Goal: Task Accomplishment & Management: Use online tool/utility

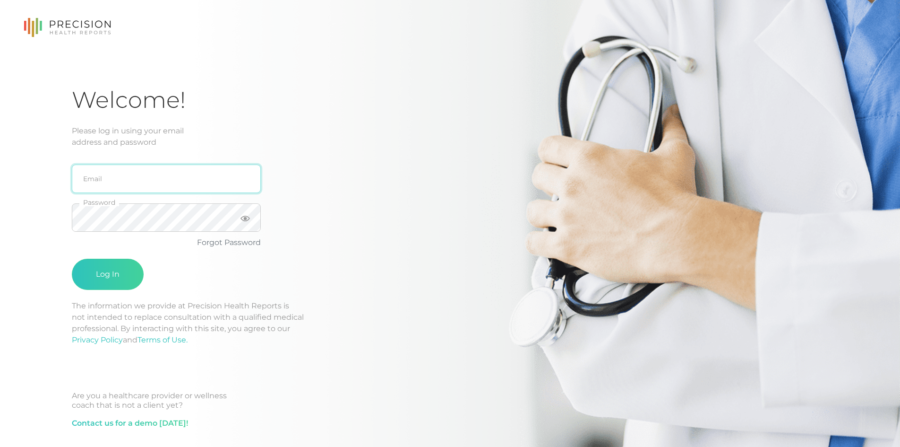
click at [117, 184] on input "email" at bounding box center [166, 178] width 189 height 28
type input "[EMAIL_ADDRESS][DOMAIN_NAME]"
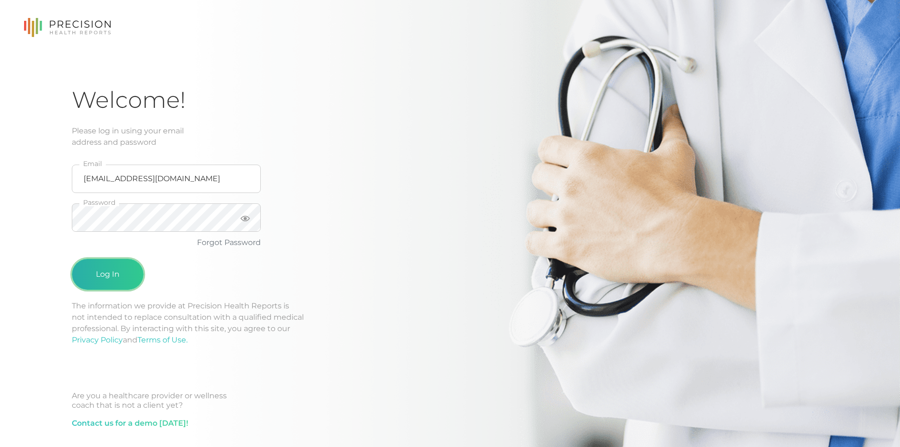
click at [119, 278] on button "Log In" at bounding box center [108, 274] width 72 height 31
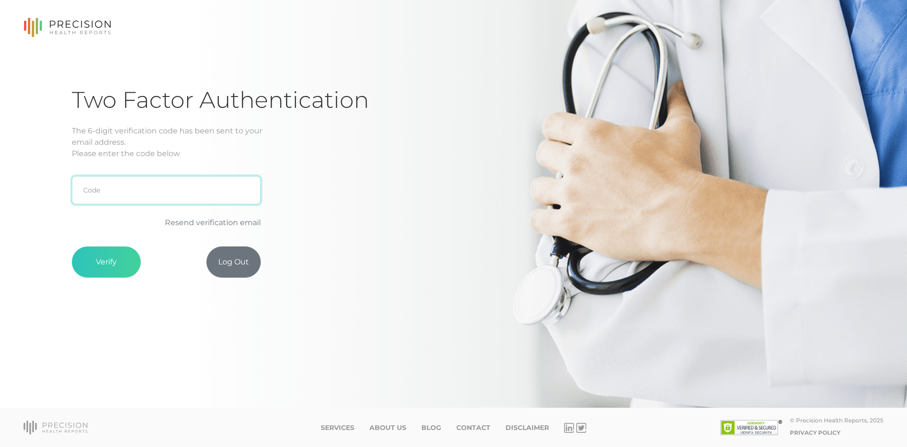
click at [165, 189] on input "text" at bounding box center [166, 190] width 189 height 28
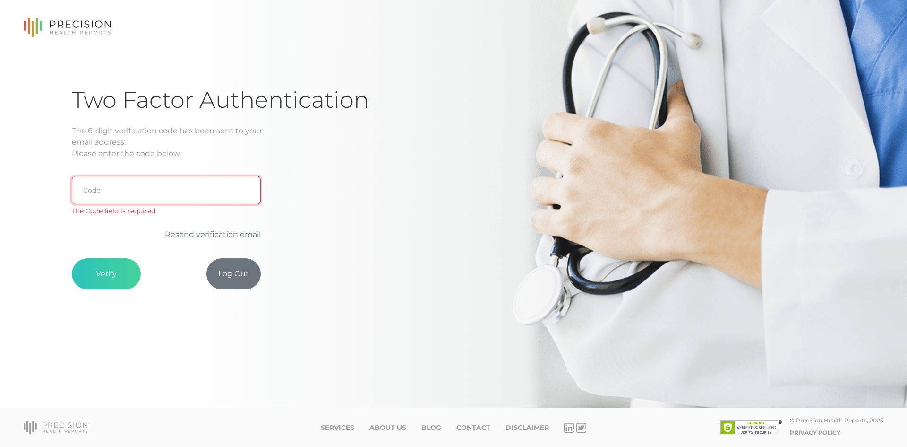
paste input "9B0C2B"
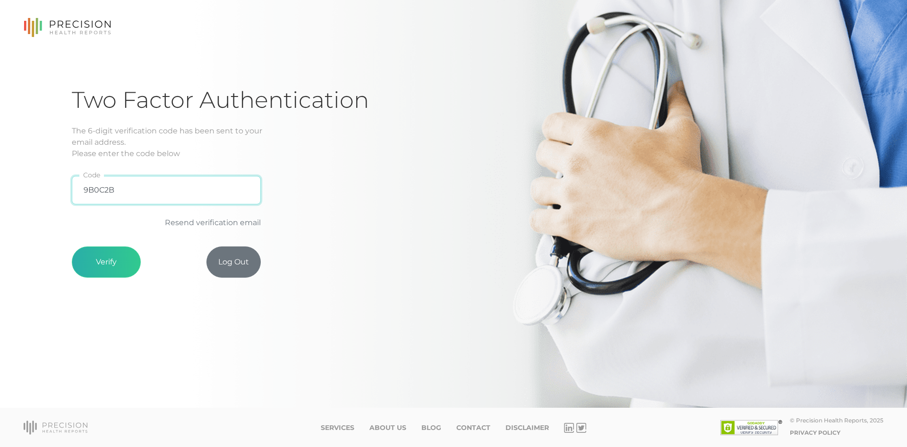
type input "9B0C2B"
click at [113, 265] on button "Verify" at bounding box center [106, 261] width 69 height 31
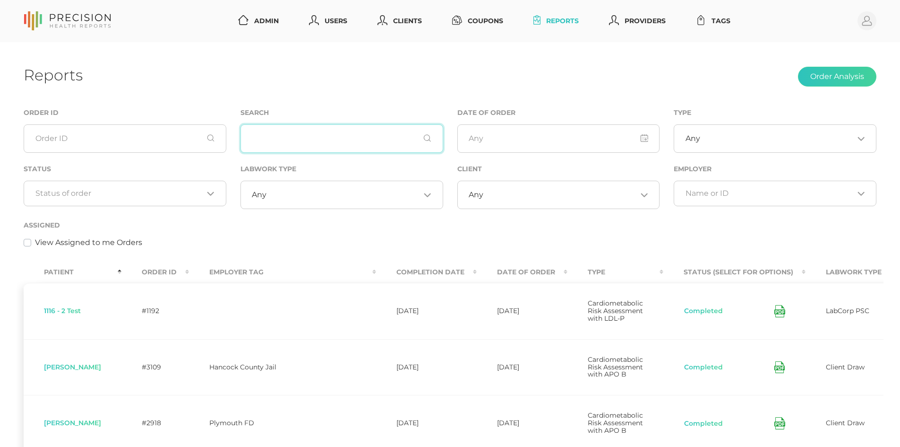
click at [348, 138] on input "text" at bounding box center [342, 138] width 203 height 28
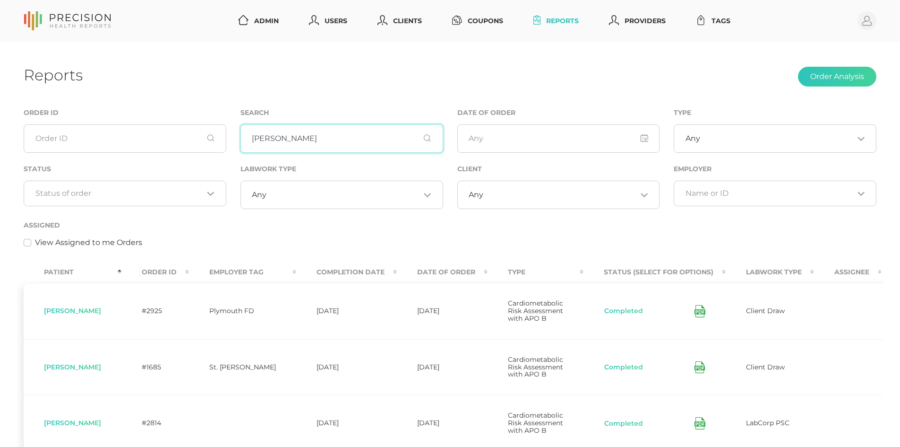
scroll to position [95, 0]
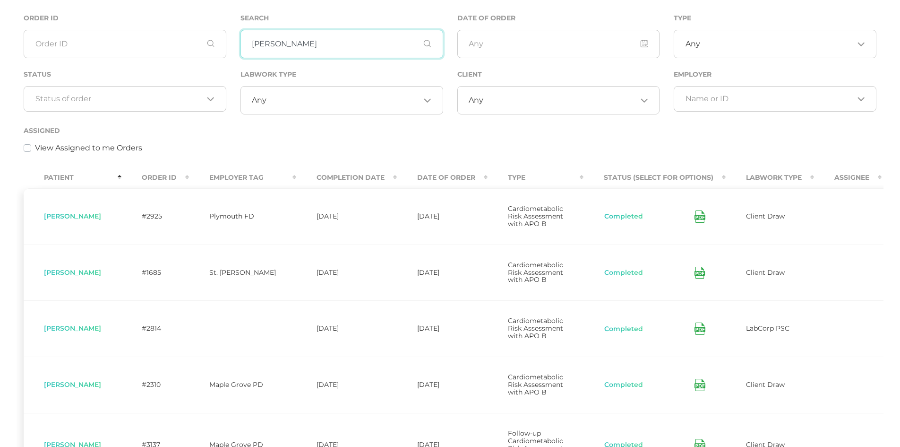
type input "[PERSON_NAME]"
click at [695, 335] on icon at bounding box center [700, 328] width 11 height 12
